Goal: Information Seeking & Learning: Learn about a topic

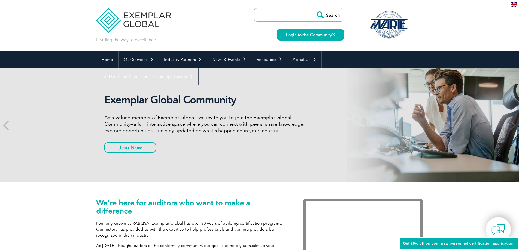
click at [198, 68] on link "Find Certified Professional / Training Provider" at bounding box center [147, 76] width 102 height 17
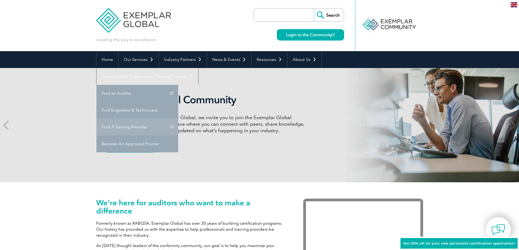
click at [178, 119] on link "Find A Training Provider" at bounding box center [137, 127] width 82 height 17
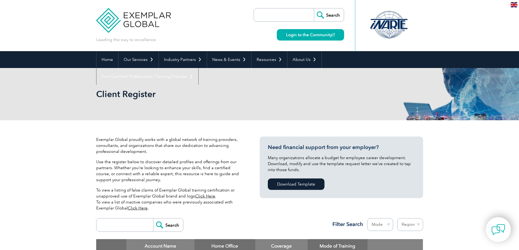
scroll to position [136, 0]
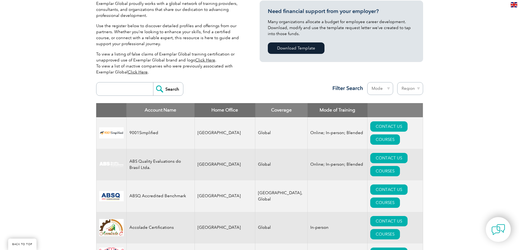
click at [123, 88] on input "search" at bounding box center [126, 88] width 54 height 13
type input "mobes quality"
click at [173, 90] on input "Search" at bounding box center [168, 88] width 30 height 13
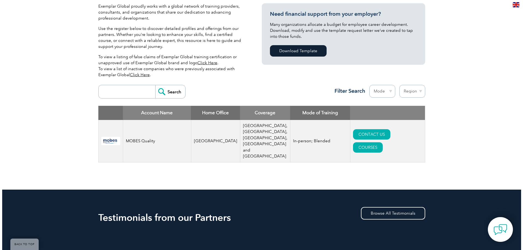
scroll to position [136, 0]
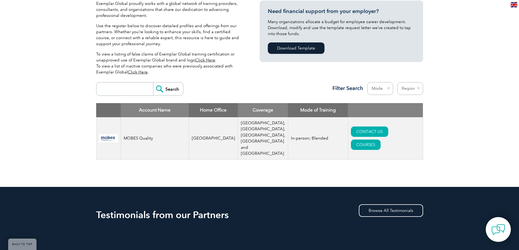
click at [386, 133] on td "CONTACT US COURSES" at bounding box center [385, 138] width 75 height 42
click at [380, 140] on link "COURSES" at bounding box center [366, 145] width 30 height 10
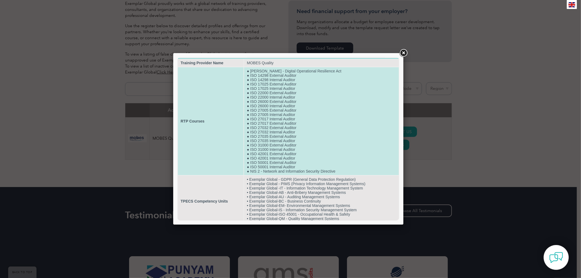
scroll to position [6, 0]
